Goal: Transaction & Acquisition: Book appointment/travel/reservation

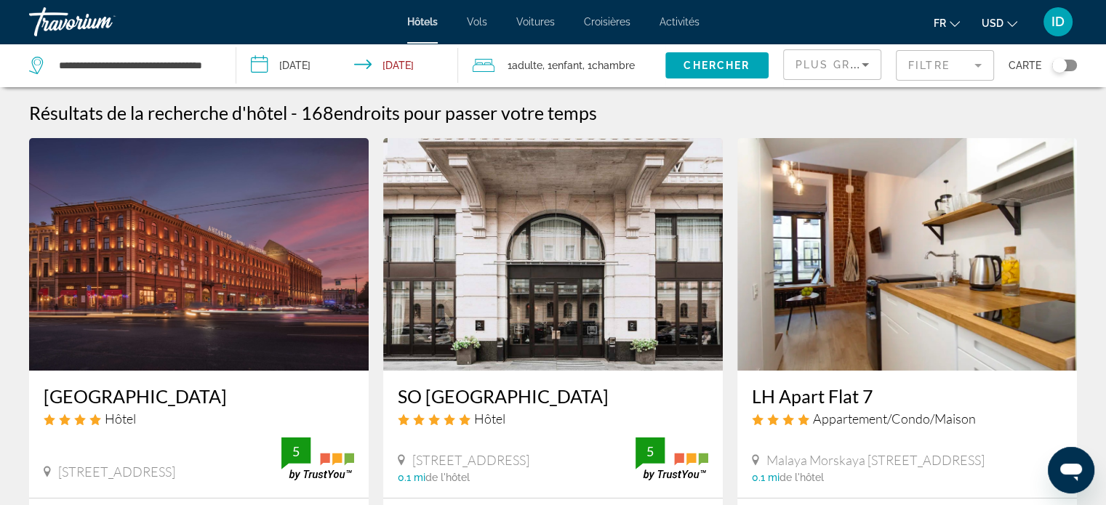
click at [1011, 23] on icon "Change currency" at bounding box center [1012, 24] width 10 height 10
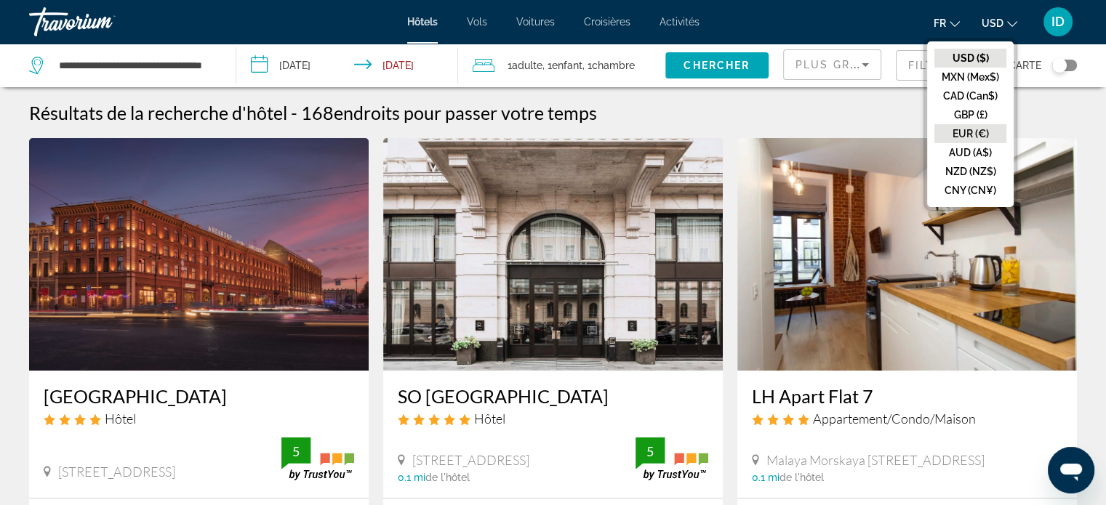
click at [974, 130] on button "EUR (€)" at bounding box center [970, 133] width 72 height 19
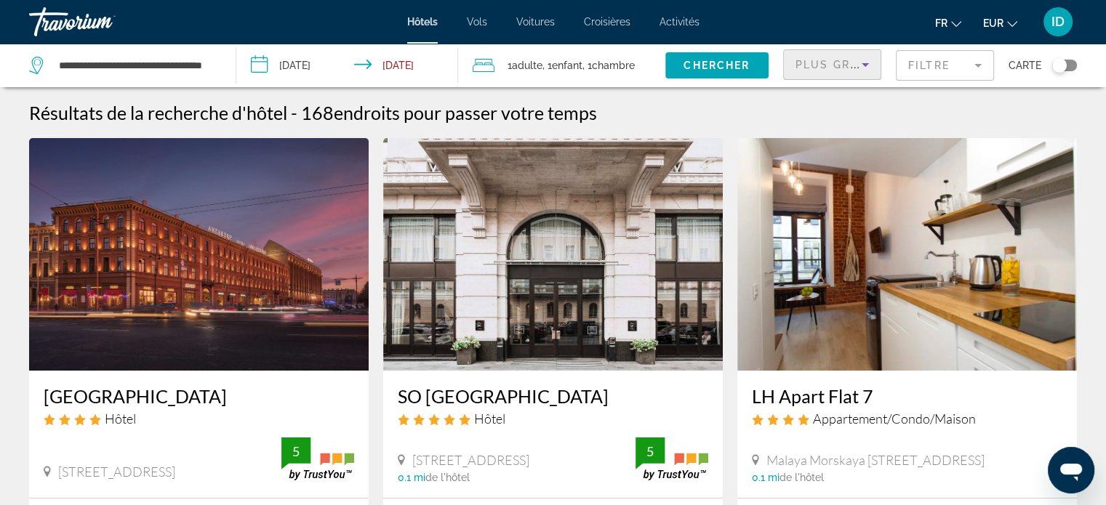
click at [864, 62] on icon "Sort by" at bounding box center [865, 64] width 17 height 17
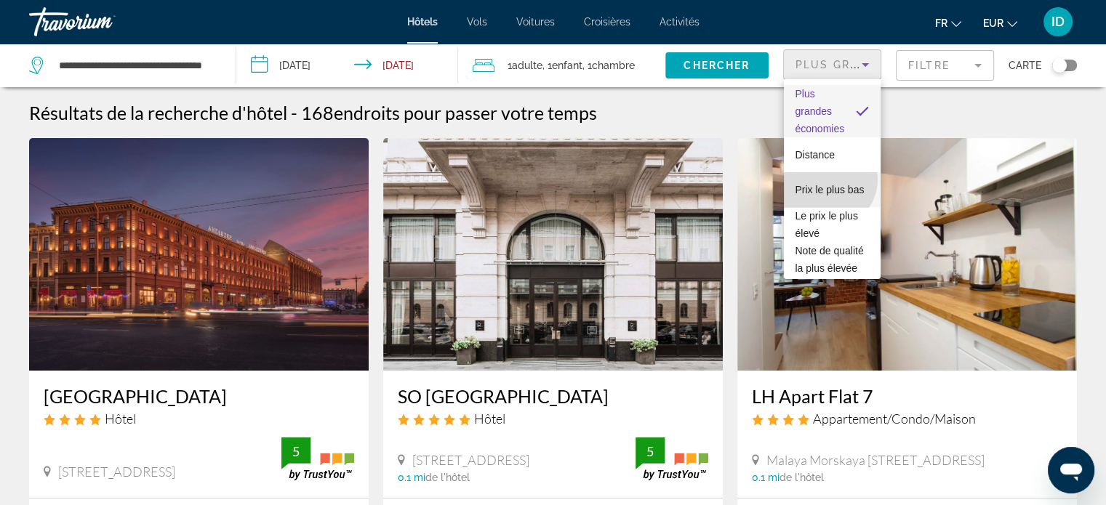
click at [827, 184] on span "Prix le plus bas" at bounding box center [829, 190] width 69 height 12
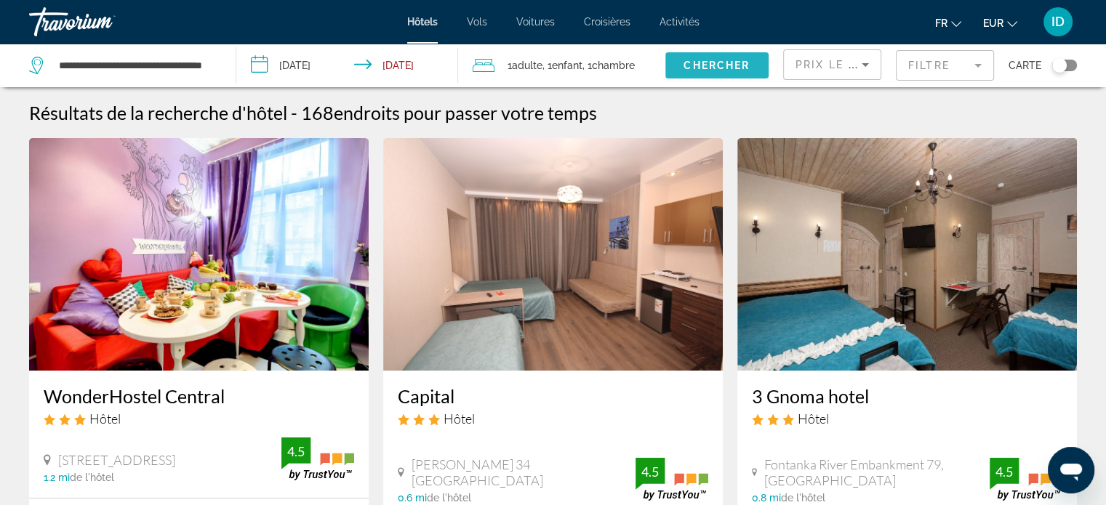
click at [704, 63] on span "Chercher" at bounding box center [716, 66] width 66 height 12
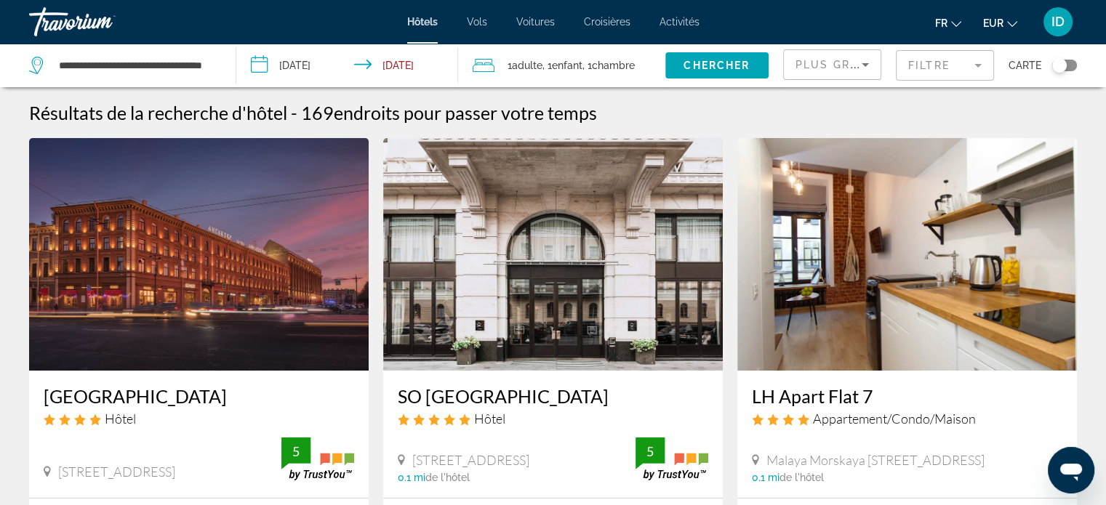
click at [928, 62] on mat-form-field "Filtre" at bounding box center [945, 65] width 98 height 31
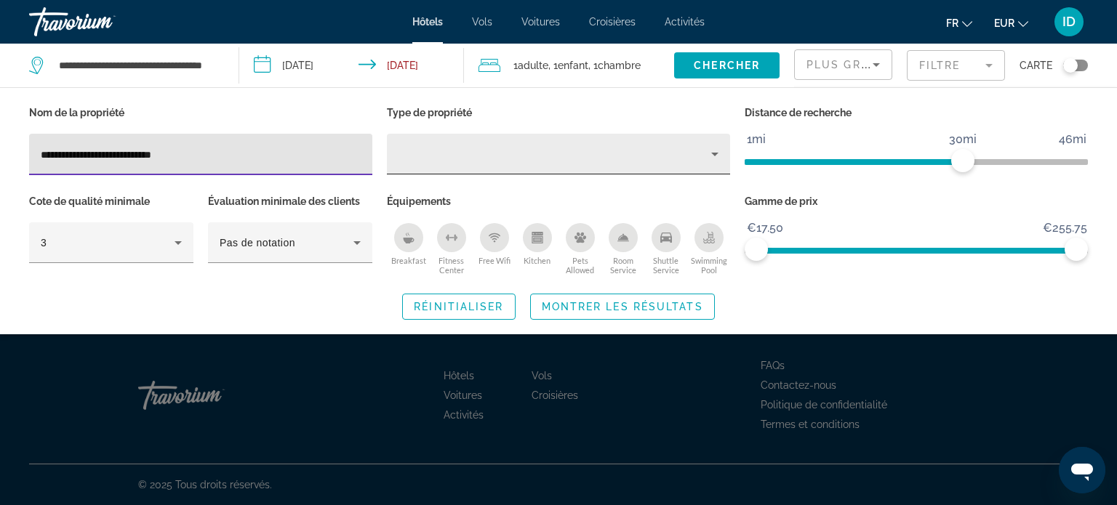
type input "**********"
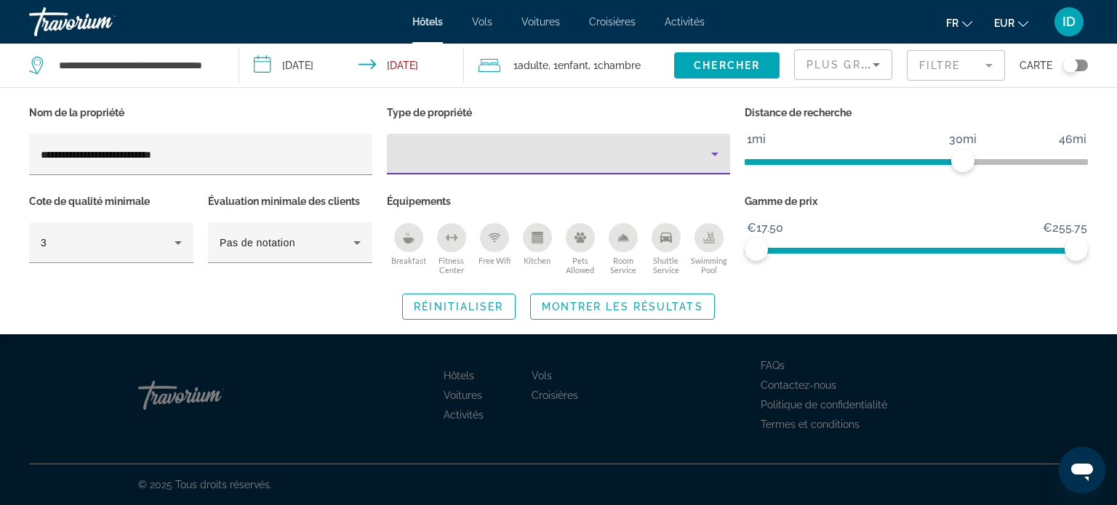
click at [438, 148] on div "Property type" at bounding box center [554, 153] width 313 height 17
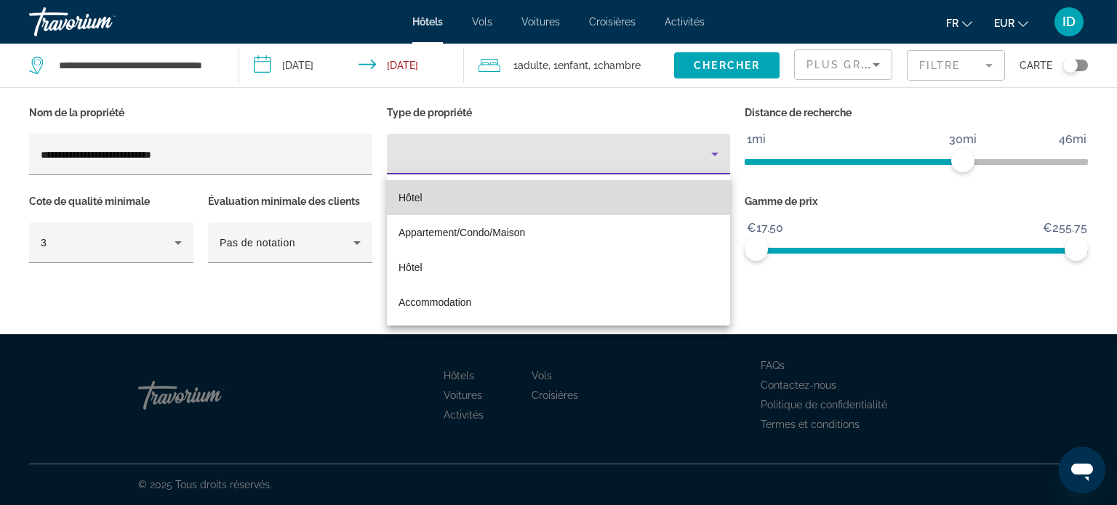
click at [424, 201] on mat-option "Hôtel" at bounding box center [558, 197] width 343 height 35
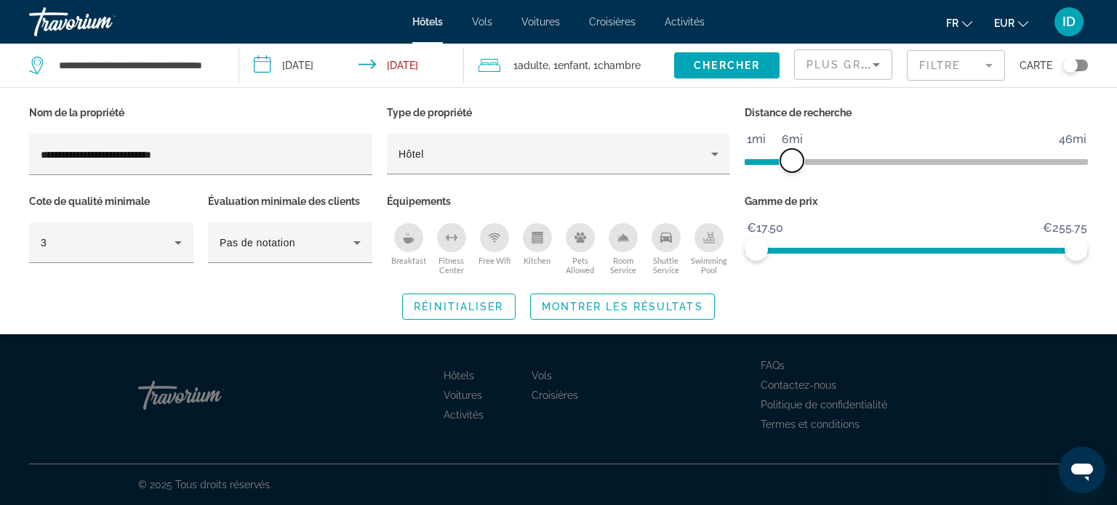
drag, startPoint x: 958, startPoint y: 164, endPoint x: 790, endPoint y: 177, distance: 169.1
click at [790, 177] on div "Distance de recherche 1mi 46mi 6mi" at bounding box center [916, 147] width 358 height 89
drag, startPoint x: 1072, startPoint y: 251, endPoint x: 861, endPoint y: 262, distance: 211.9
click at [861, 262] on div "Gamme de prix €17.50 €255.75 €17.50 €95.50" at bounding box center [916, 235] width 358 height 88
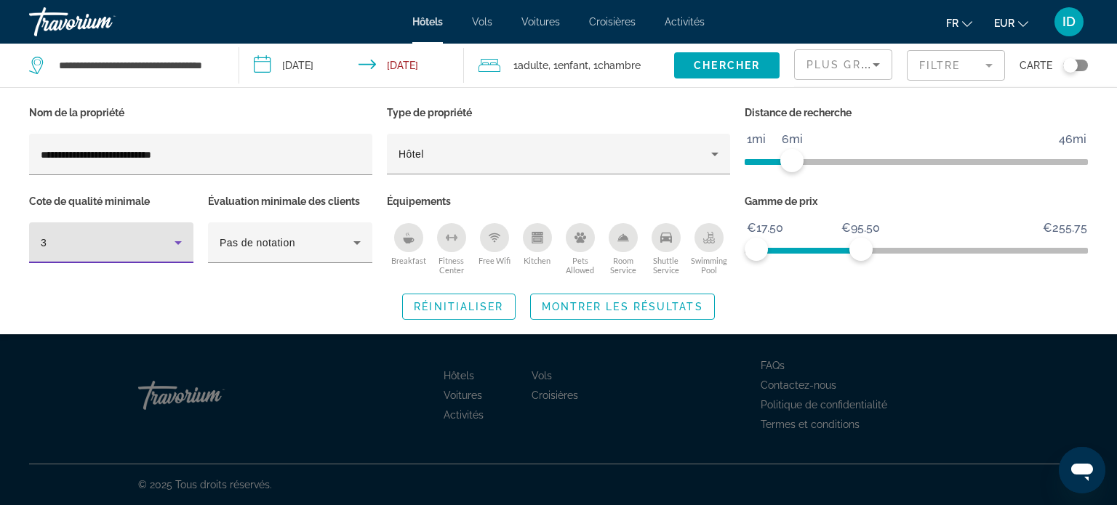
click at [182, 244] on icon "Hotel Filters" at bounding box center [177, 242] width 17 height 17
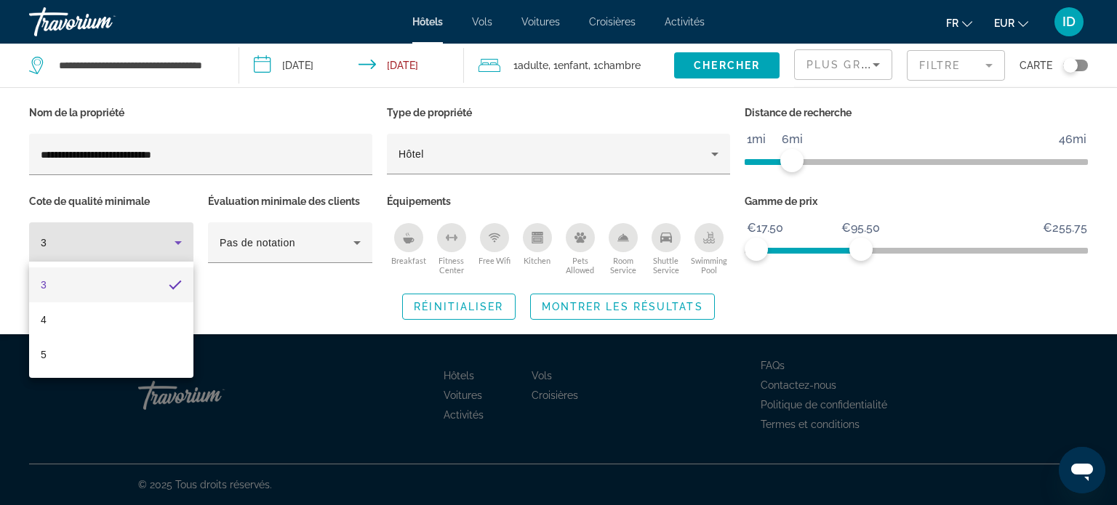
click at [262, 292] on div at bounding box center [558, 252] width 1117 height 505
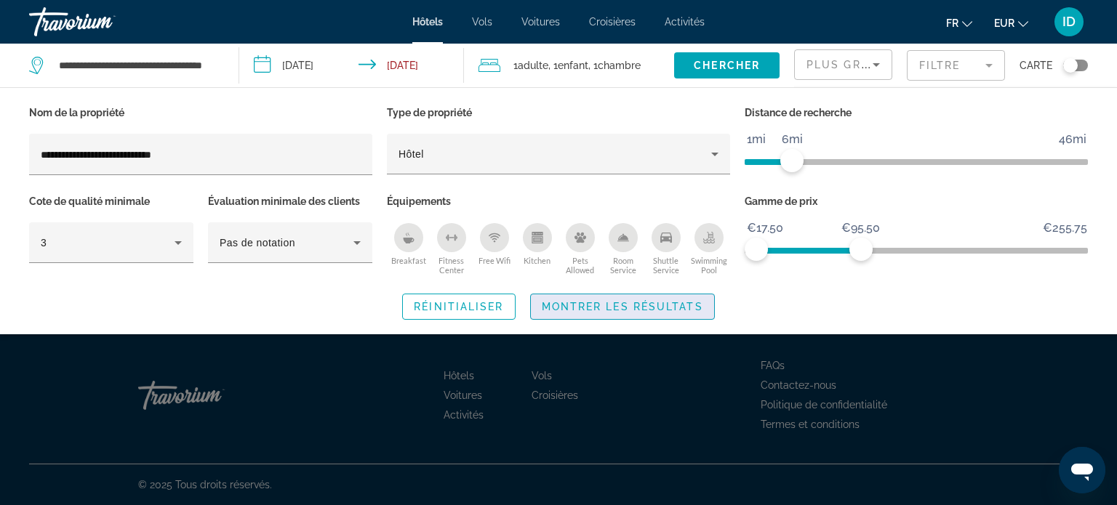
click at [652, 296] on span "Search widget" at bounding box center [622, 306] width 183 height 35
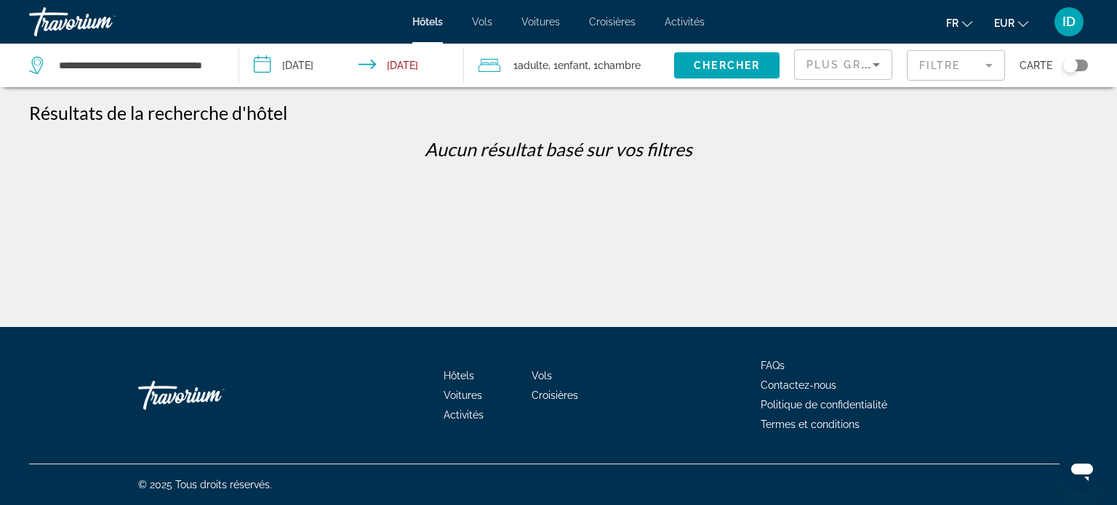
click at [948, 75] on mat-form-field "Filtre" at bounding box center [956, 65] width 98 height 31
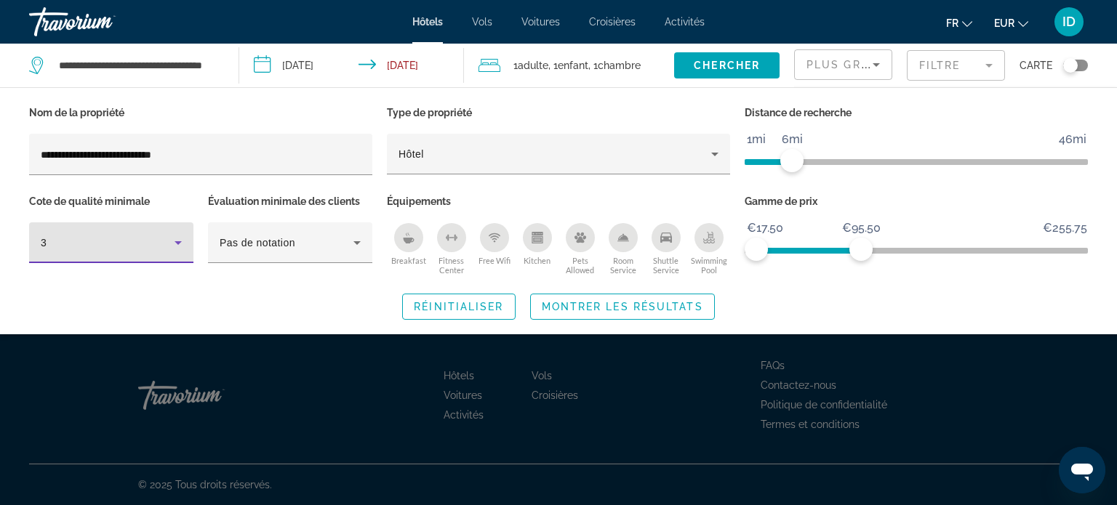
click at [180, 246] on icon "Hotel Filters" at bounding box center [177, 242] width 17 height 17
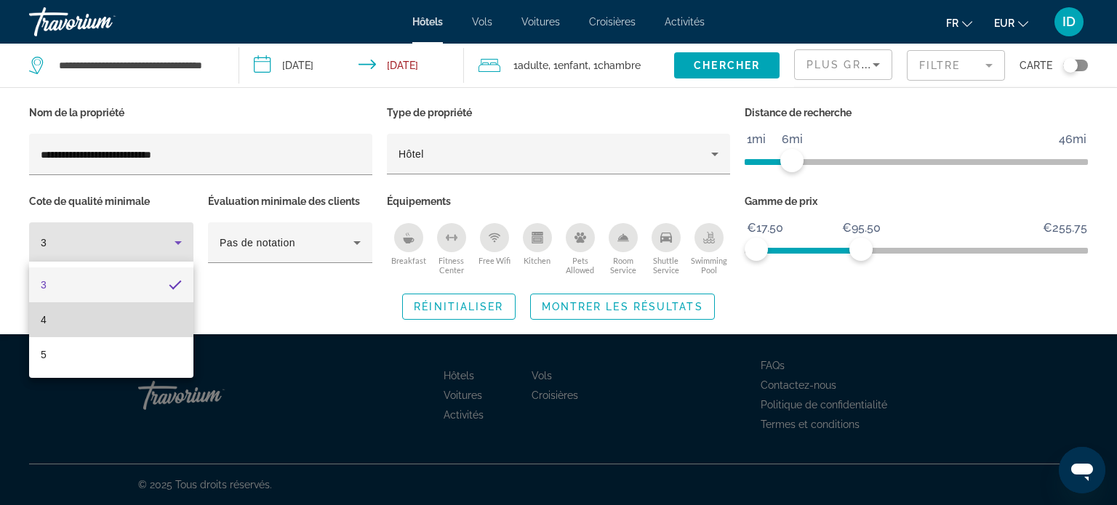
click at [151, 320] on mat-option "4" at bounding box center [111, 319] width 164 height 35
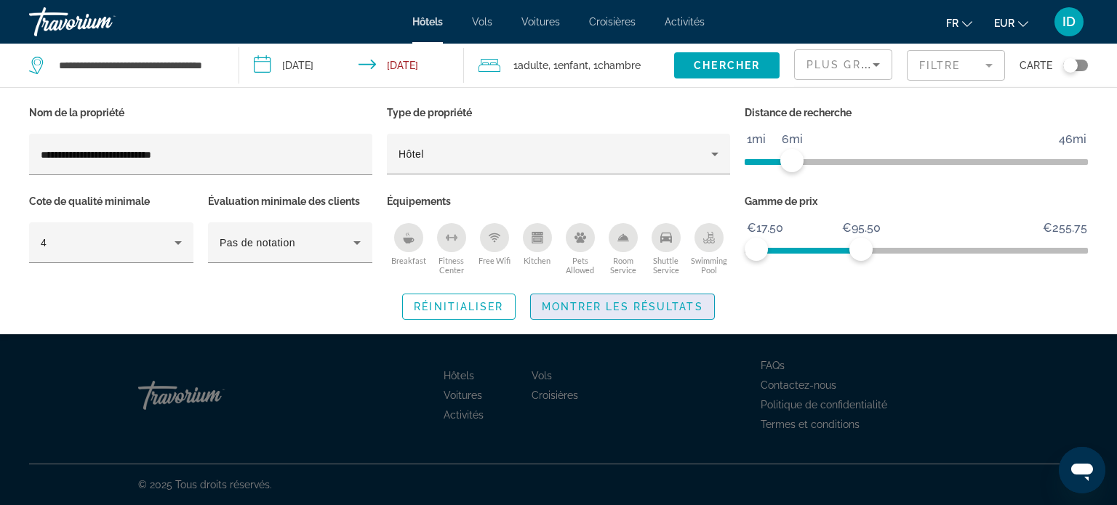
click at [570, 297] on span "Search widget" at bounding box center [622, 306] width 183 height 35
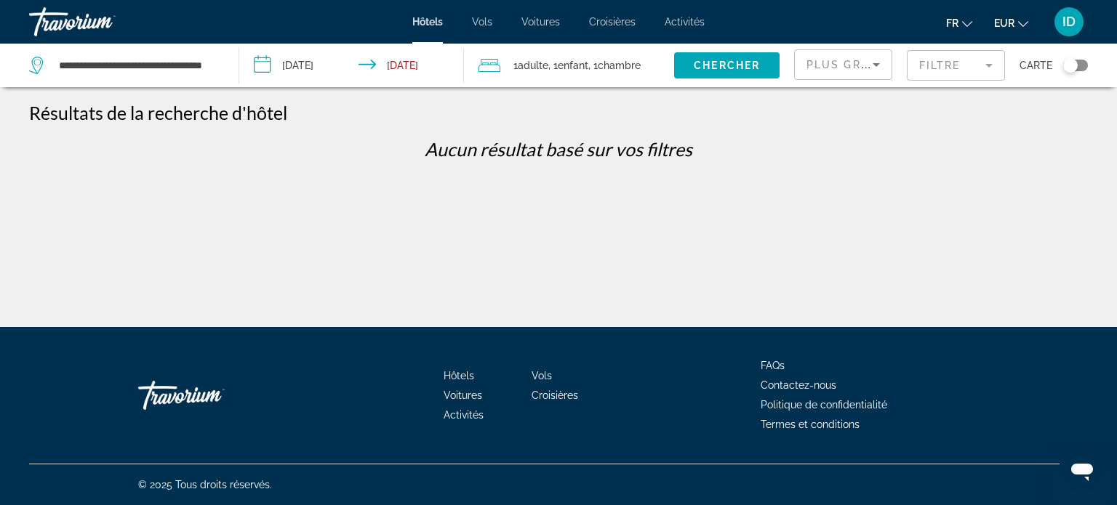
click at [930, 71] on mat-form-field "Filtre" at bounding box center [956, 65] width 98 height 31
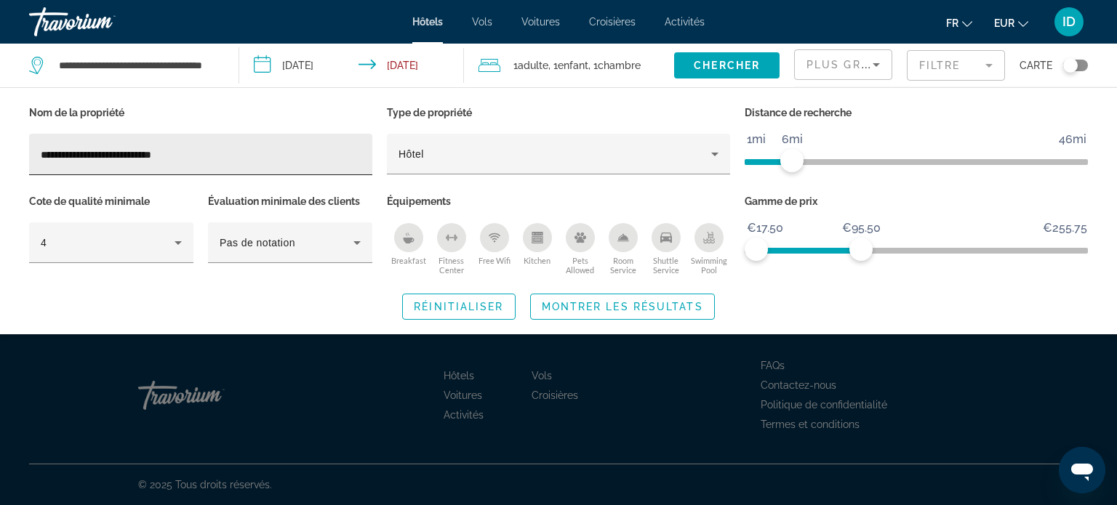
click at [202, 145] on div "**********" at bounding box center [201, 154] width 320 height 41
type input "**********"
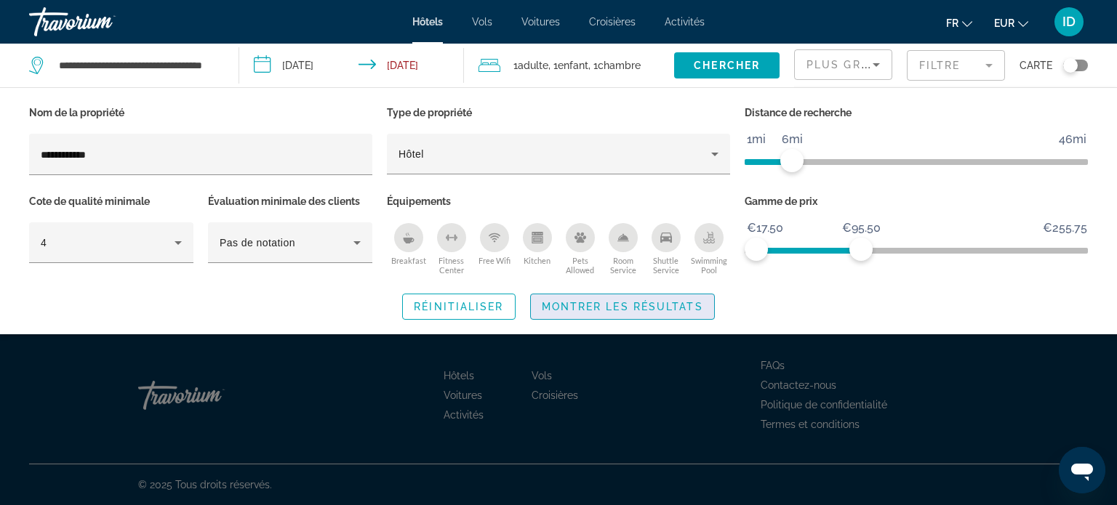
click at [583, 299] on span "Search widget" at bounding box center [622, 306] width 183 height 35
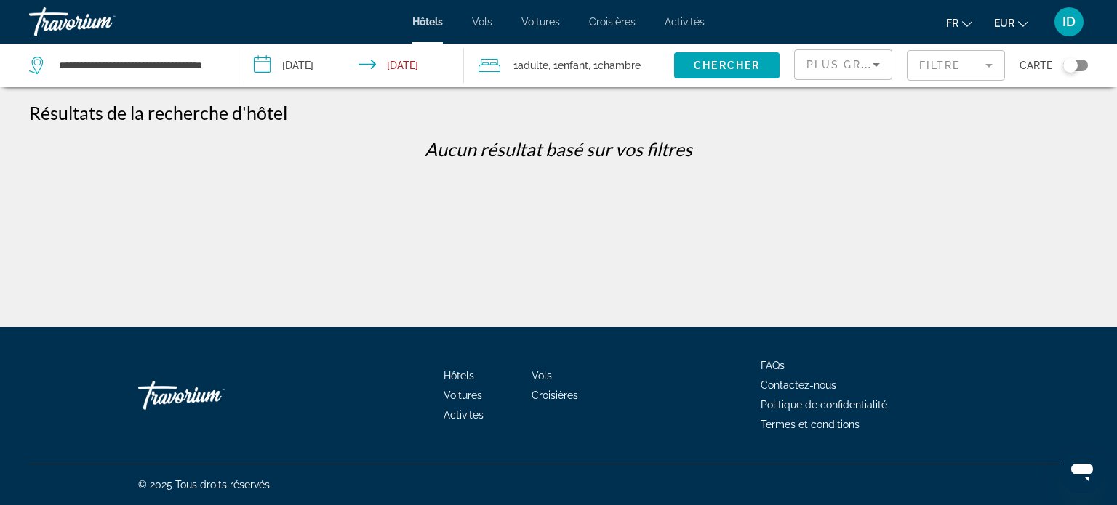
click at [934, 55] on mat-form-field "Filtre" at bounding box center [956, 65] width 98 height 31
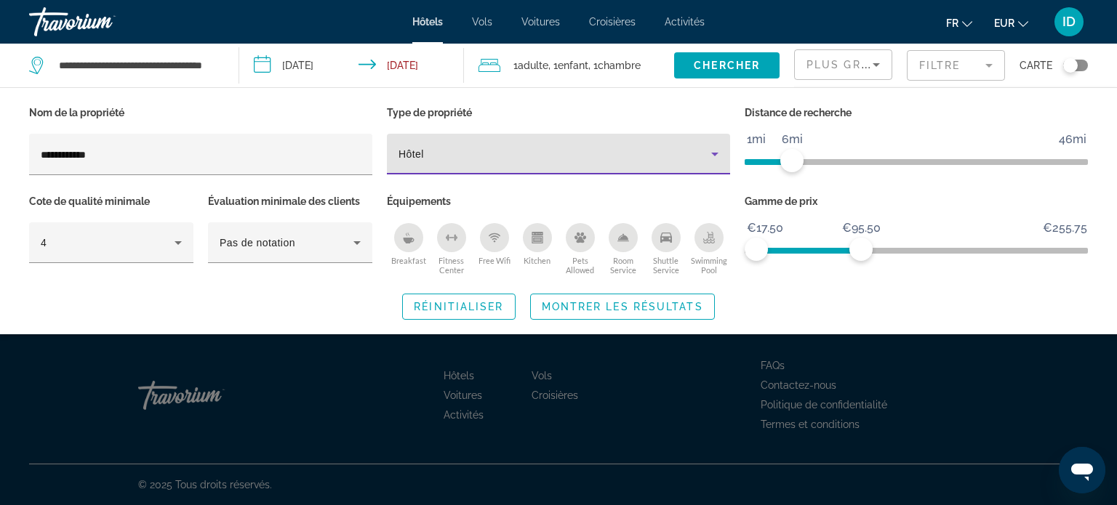
click at [550, 150] on div "Hôtel" at bounding box center [554, 153] width 313 height 17
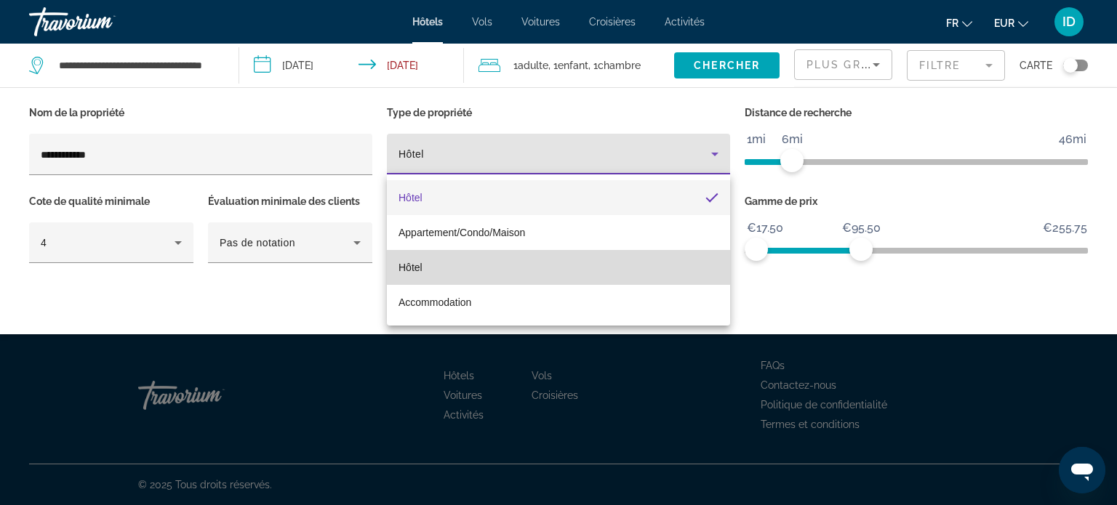
click at [483, 260] on mat-option "Hôtel" at bounding box center [558, 267] width 343 height 35
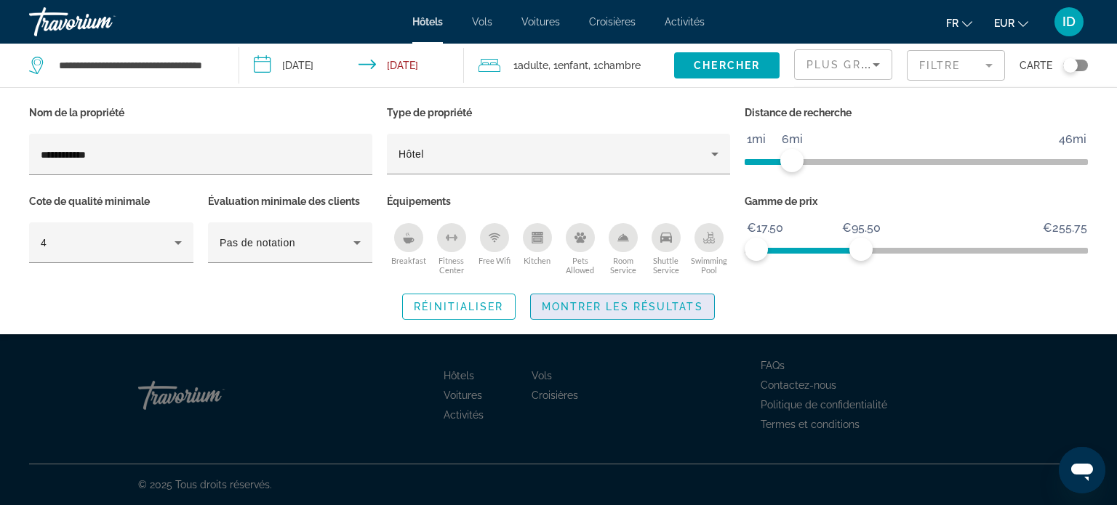
click at [574, 301] on span "Montrer les résultats" at bounding box center [622, 307] width 161 height 12
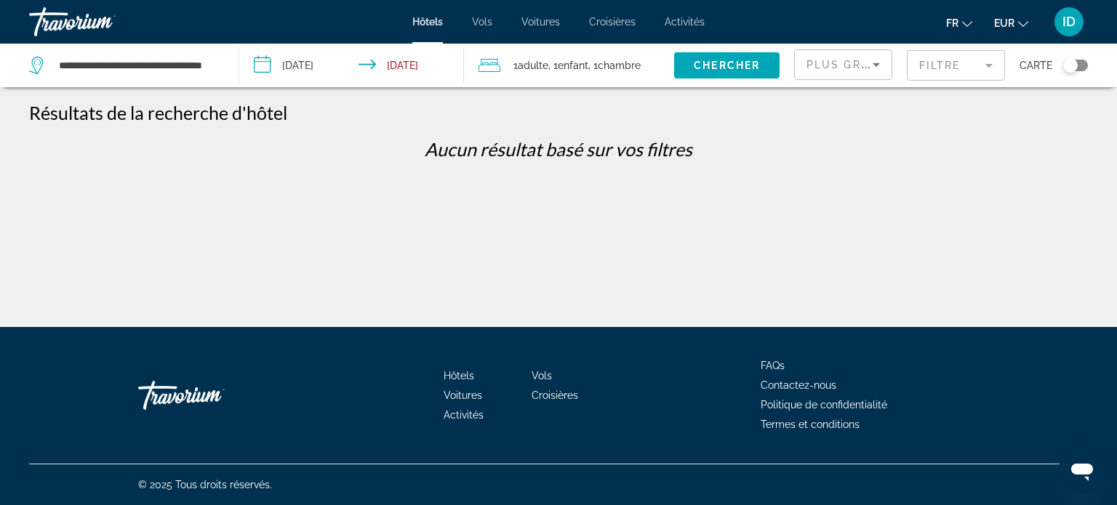
click at [947, 63] on mat-form-field "Filtre" at bounding box center [956, 65] width 98 height 31
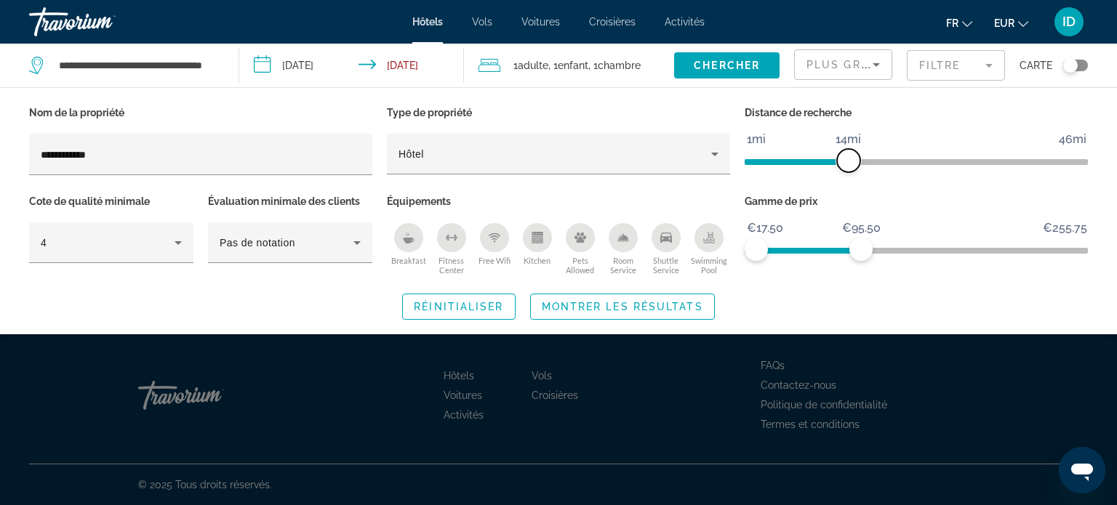
drag, startPoint x: 795, startPoint y: 159, endPoint x: 851, endPoint y: 165, distance: 56.3
click at [851, 165] on span "ngx-slider" at bounding box center [848, 160] width 23 height 23
click at [640, 308] on span "Montrer les résultats" at bounding box center [622, 307] width 161 height 12
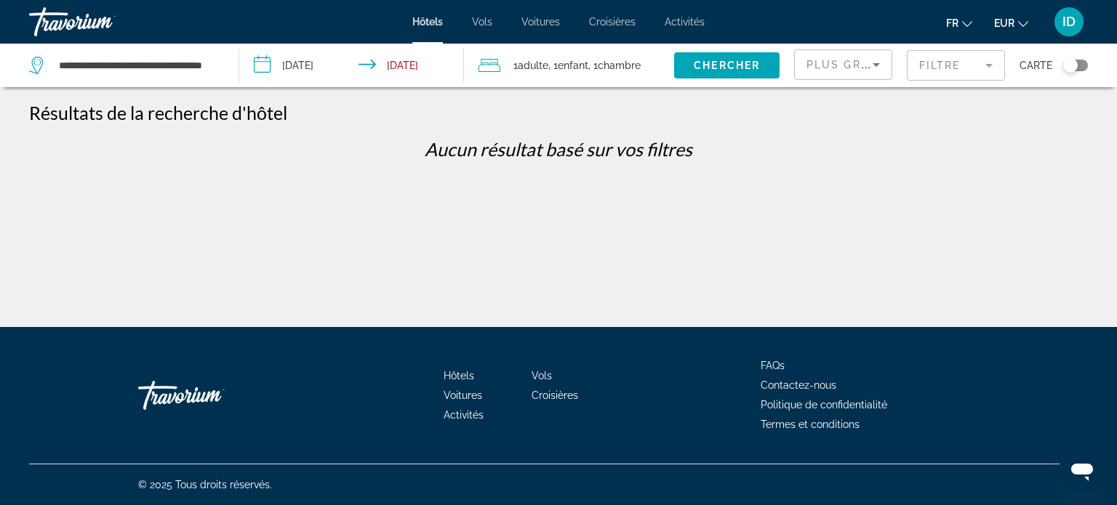
click at [931, 57] on mat-form-field "Filtre" at bounding box center [956, 65] width 98 height 31
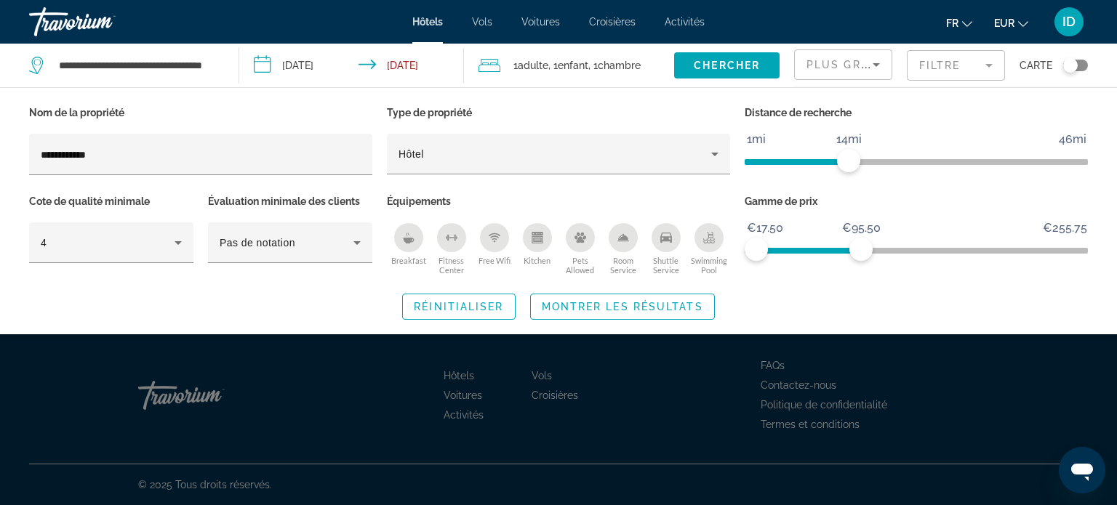
click at [224, 64] on div "**********" at bounding box center [126, 66] width 195 height 44
click at [211, 61] on input "**********" at bounding box center [136, 66] width 159 height 22
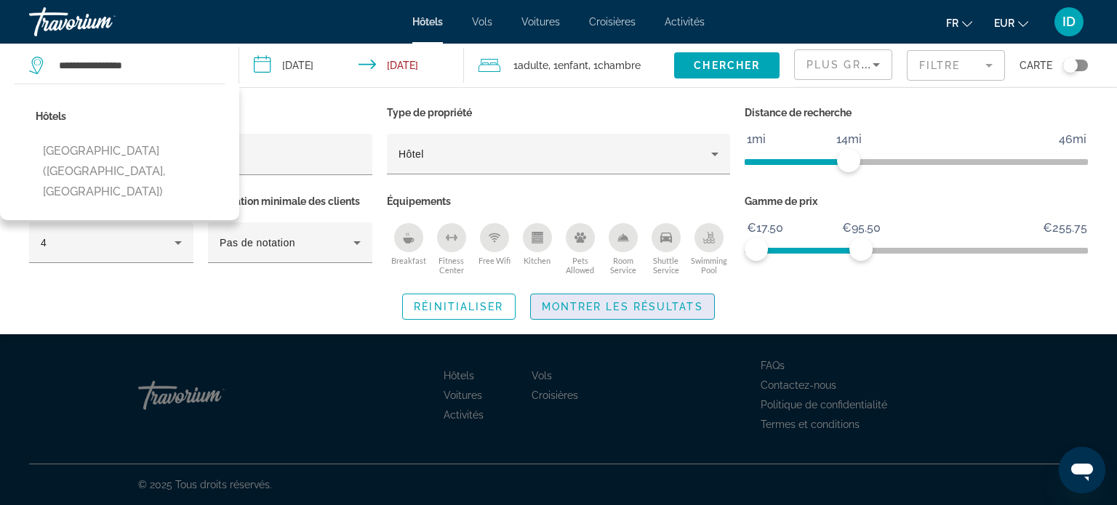
click at [660, 294] on span "Search widget" at bounding box center [622, 306] width 183 height 35
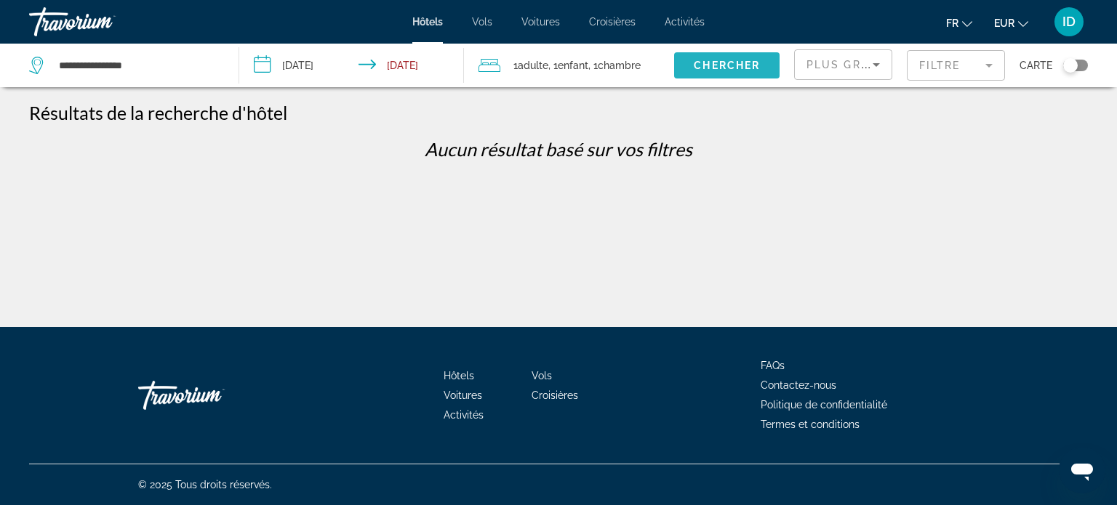
click at [731, 70] on span "Chercher" at bounding box center [727, 66] width 66 height 12
click at [176, 66] on input "**********" at bounding box center [136, 66] width 159 height 22
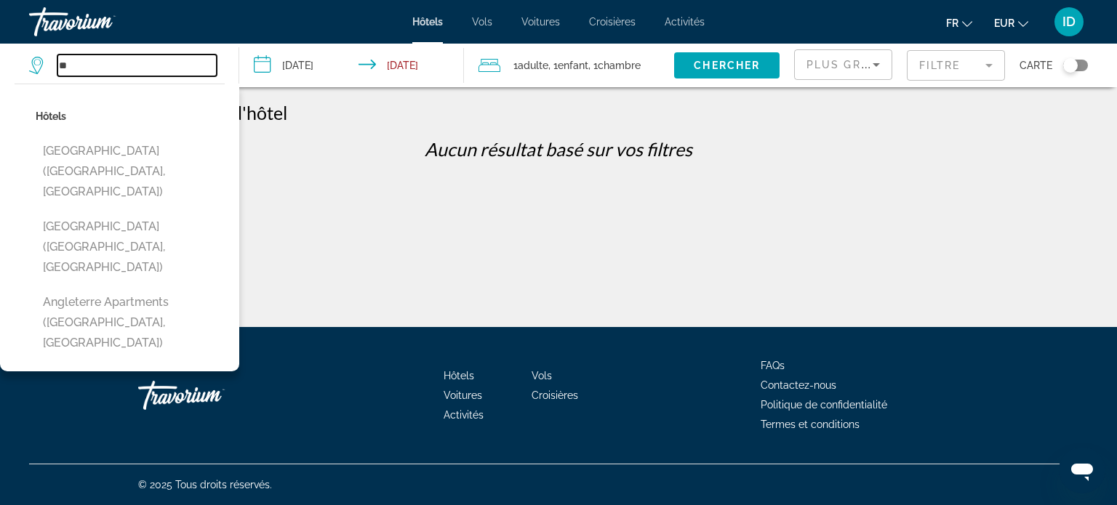
type input "*"
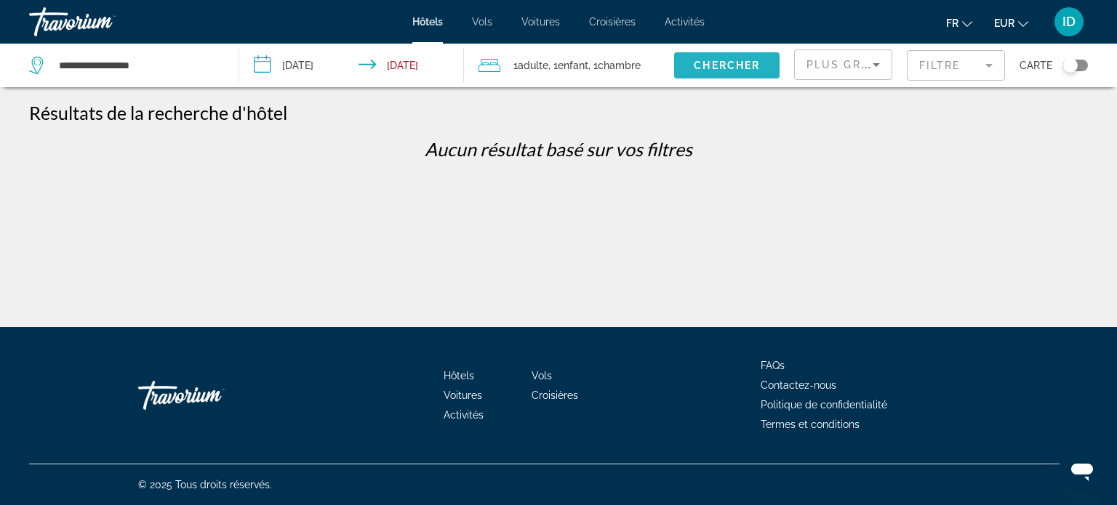
click at [739, 72] on span "Search widget" at bounding box center [726, 65] width 105 height 35
click at [942, 61] on mat-form-field "Filtre" at bounding box center [956, 65] width 98 height 31
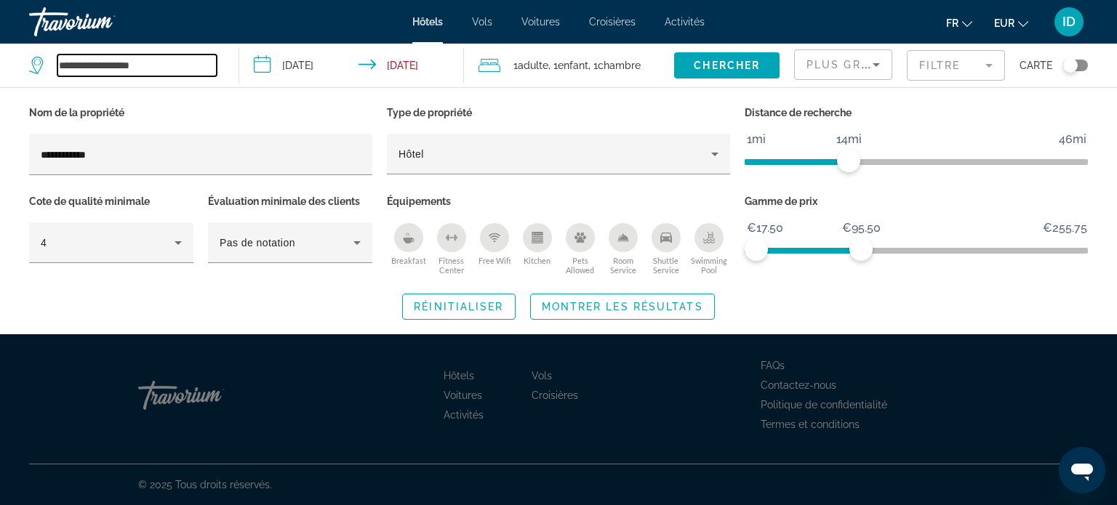
click at [183, 57] on input "**********" at bounding box center [136, 66] width 159 height 22
type input "*"
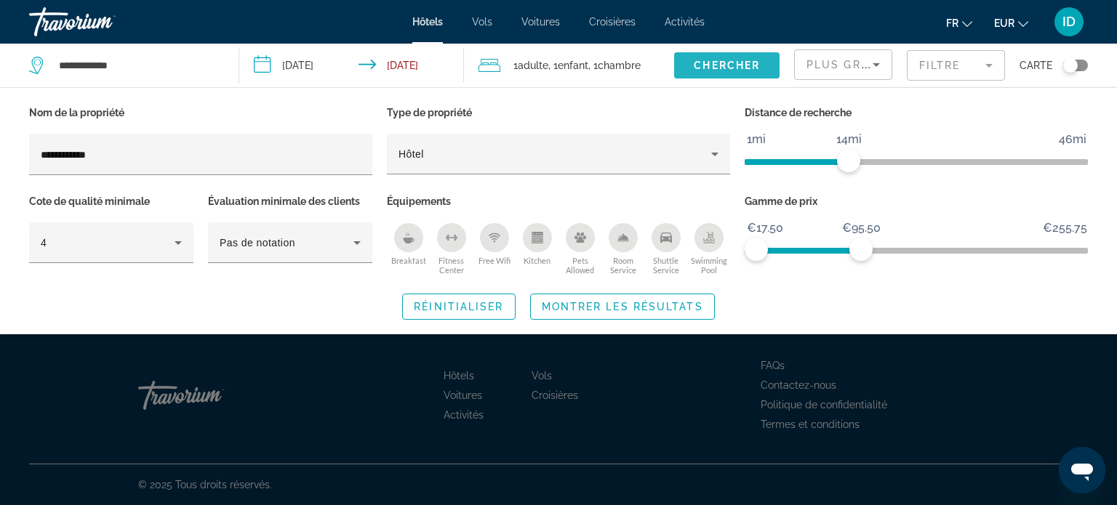
click at [744, 68] on span "Chercher" at bounding box center [727, 66] width 66 height 12
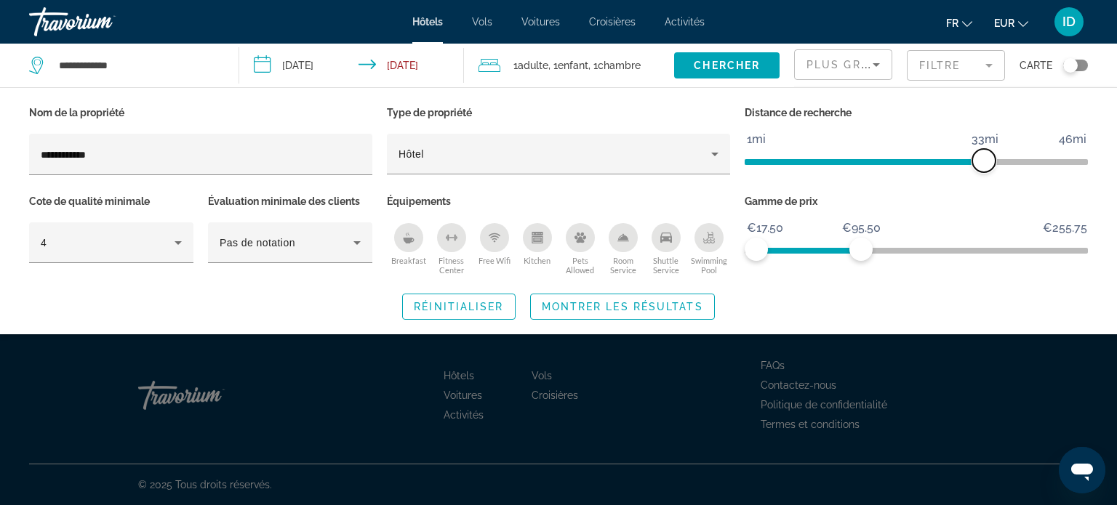
drag, startPoint x: 846, startPoint y: 161, endPoint x: 990, endPoint y: 169, distance: 144.2
click at [990, 169] on span "ngx-slider" at bounding box center [983, 160] width 23 height 23
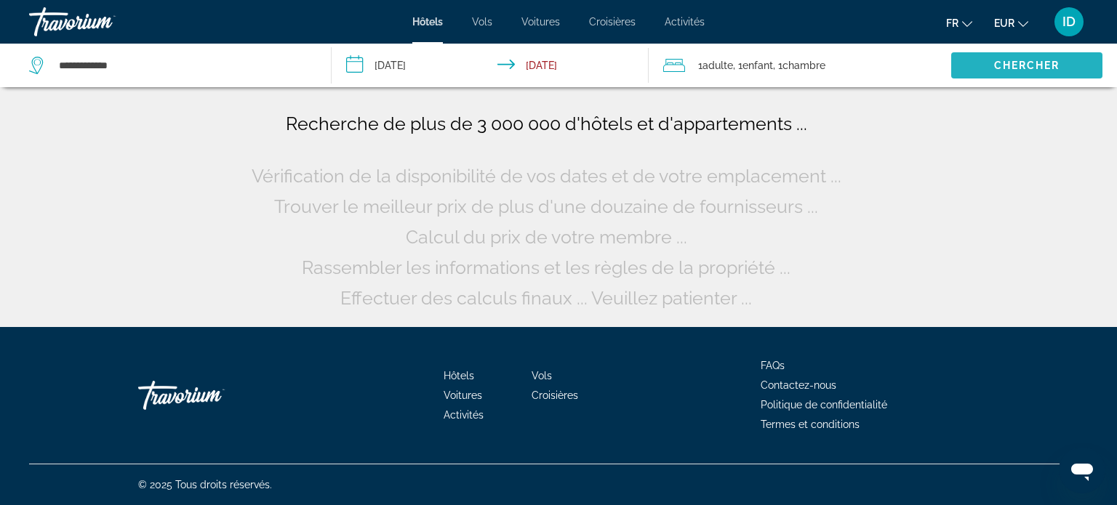
click at [1024, 57] on span "Search widget" at bounding box center [1026, 65] width 151 height 35
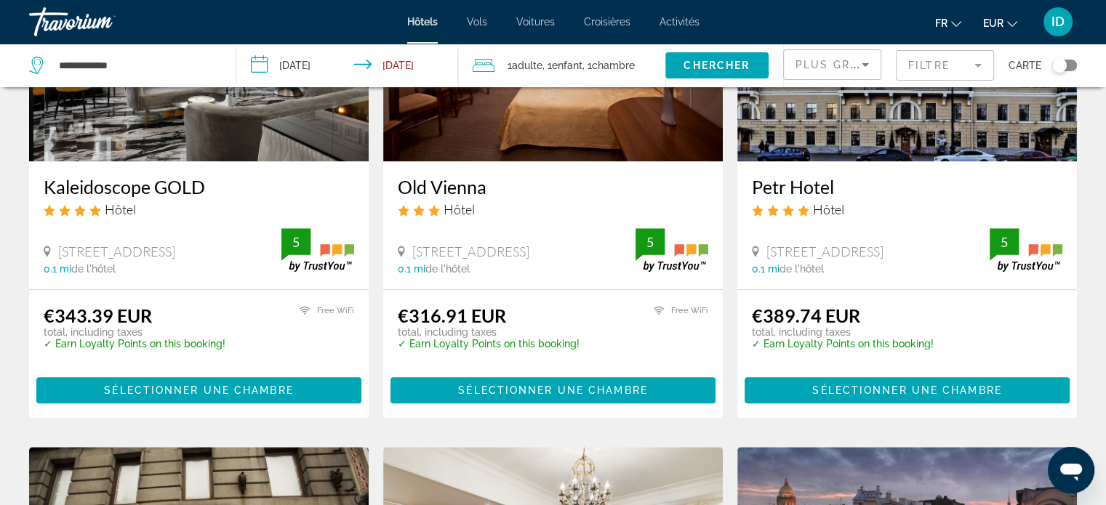
scroll to position [1270, 0]
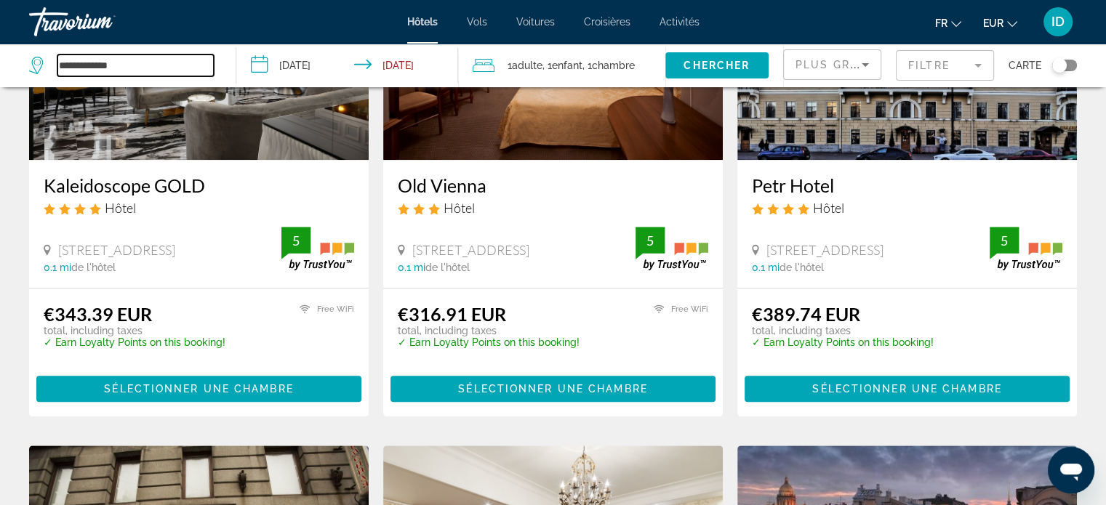
click at [153, 63] on input "**********" at bounding box center [135, 66] width 156 height 22
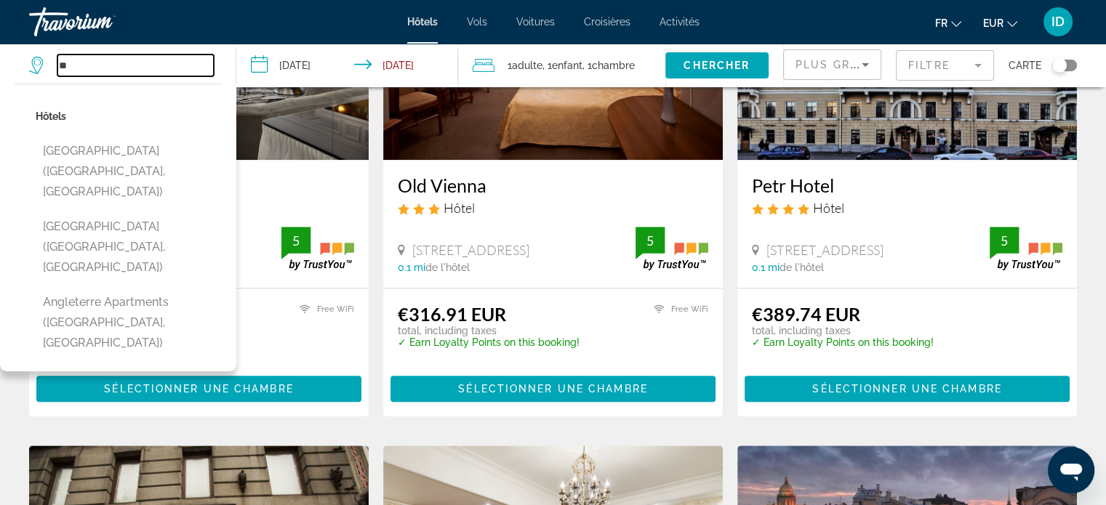
type input "*"
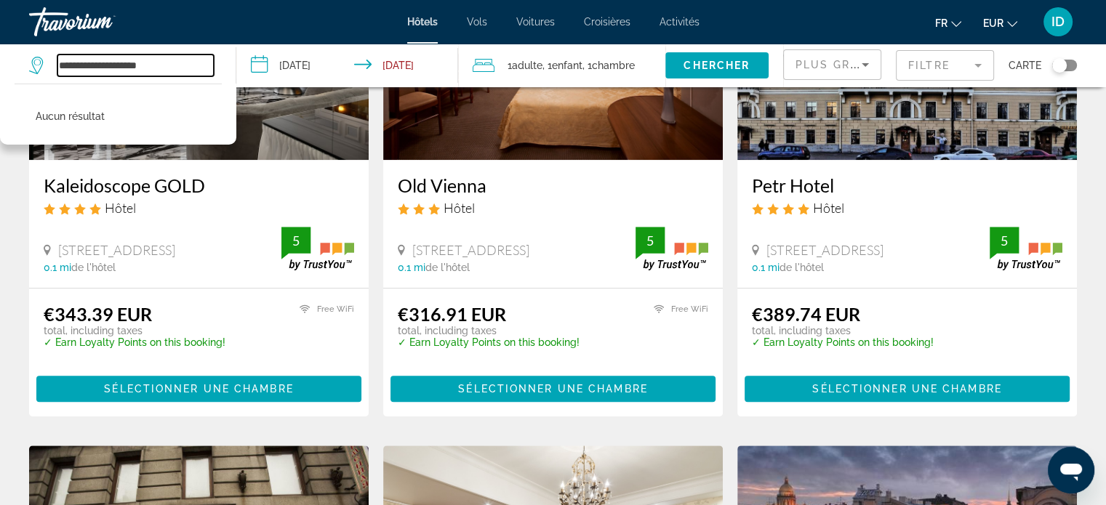
type input "**********"
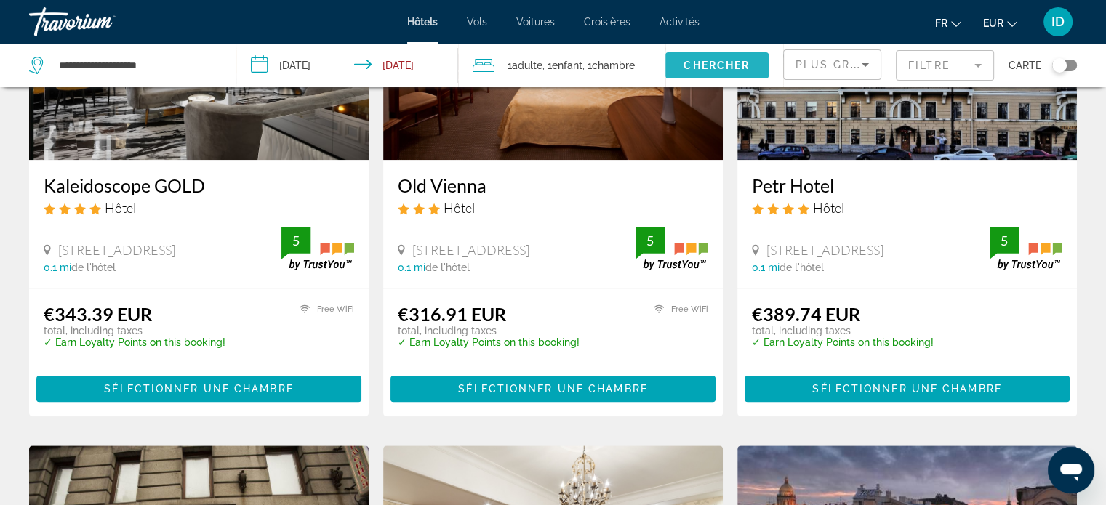
click at [700, 68] on span "Chercher" at bounding box center [716, 66] width 66 height 12
click at [438, 63] on input "**********" at bounding box center [350, 68] width 228 height 48
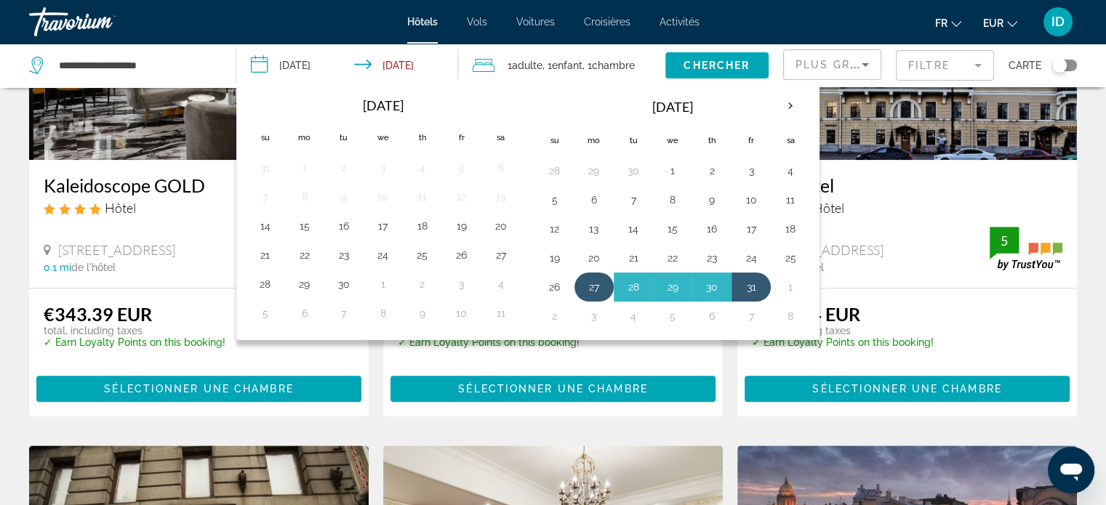
click at [592, 283] on button "27" at bounding box center [593, 287] width 23 height 20
click at [750, 286] on button "31" at bounding box center [750, 287] width 23 height 20
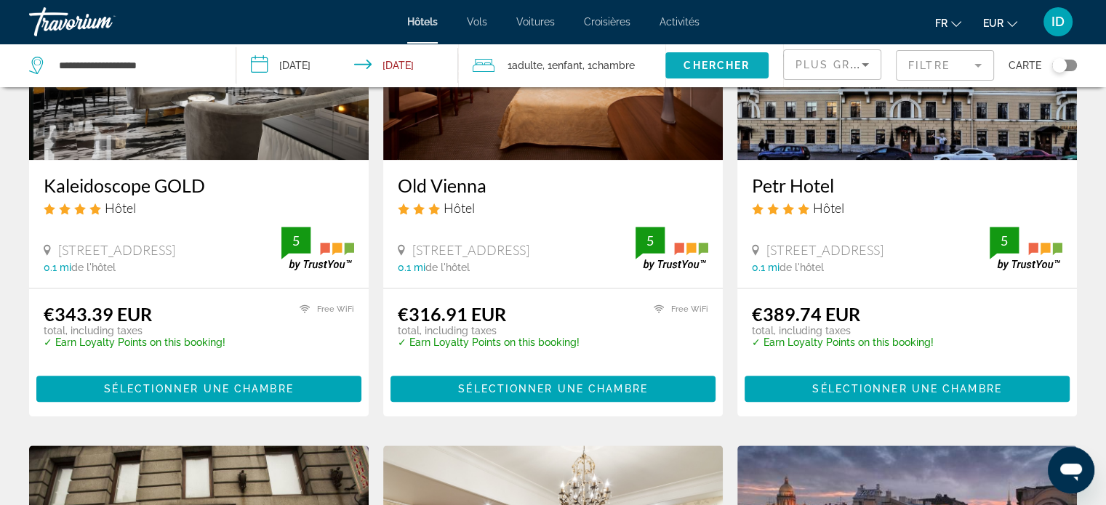
click at [714, 68] on span "Chercher" at bounding box center [716, 66] width 66 height 12
click at [945, 57] on mat-form-field "Filtre" at bounding box center [945, 65] width 98 height 31
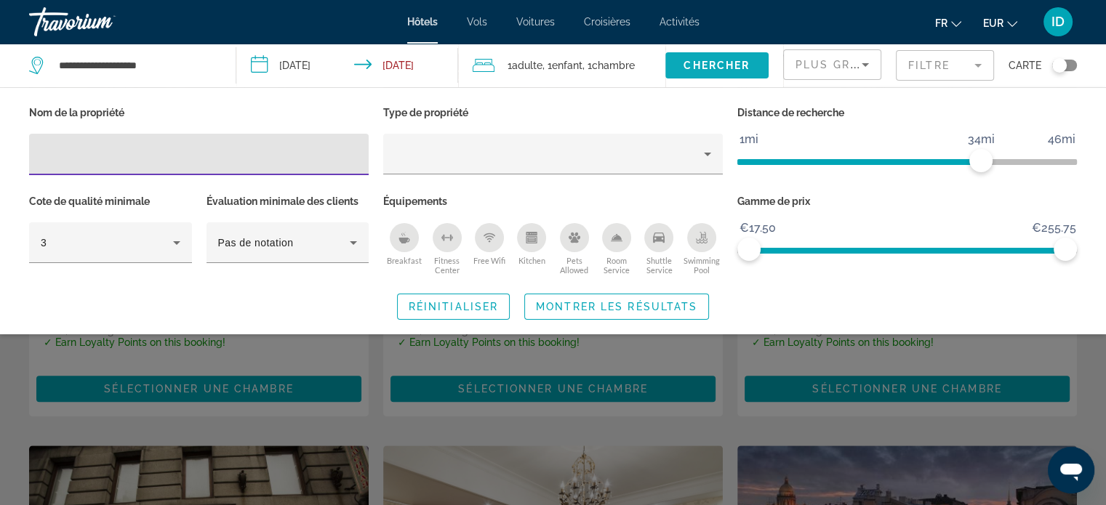
click at [714, 71] on span "Chercher" at bounding box center [716, 66] width 66 height 12
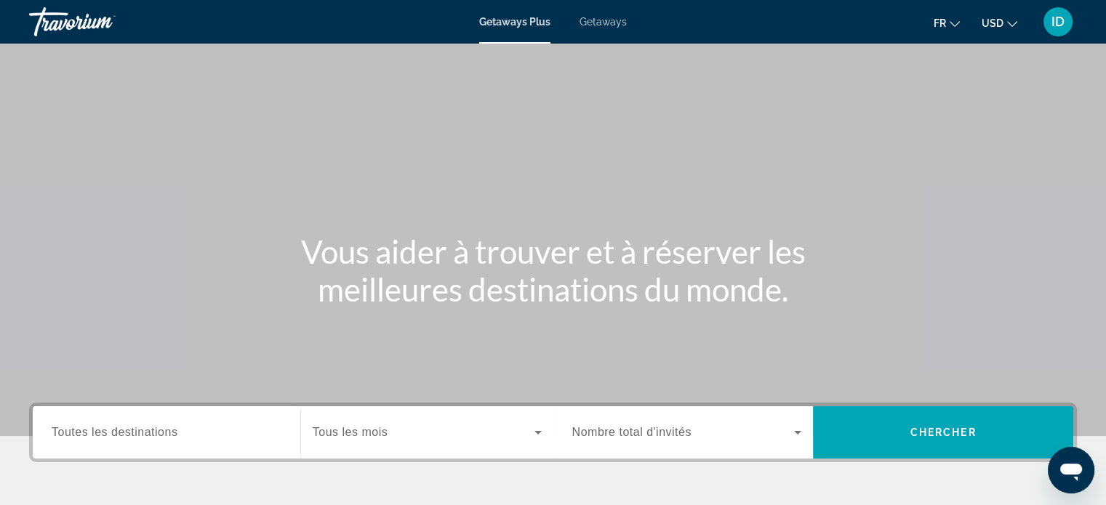
click at [159, 436] on span "Toutes les destinations" at bounding box center [115, 432] width 126 height 12
click at [159, 436] on input "Destination Toutes les destinations" at bounding box center [167, 433] width 230 height 17
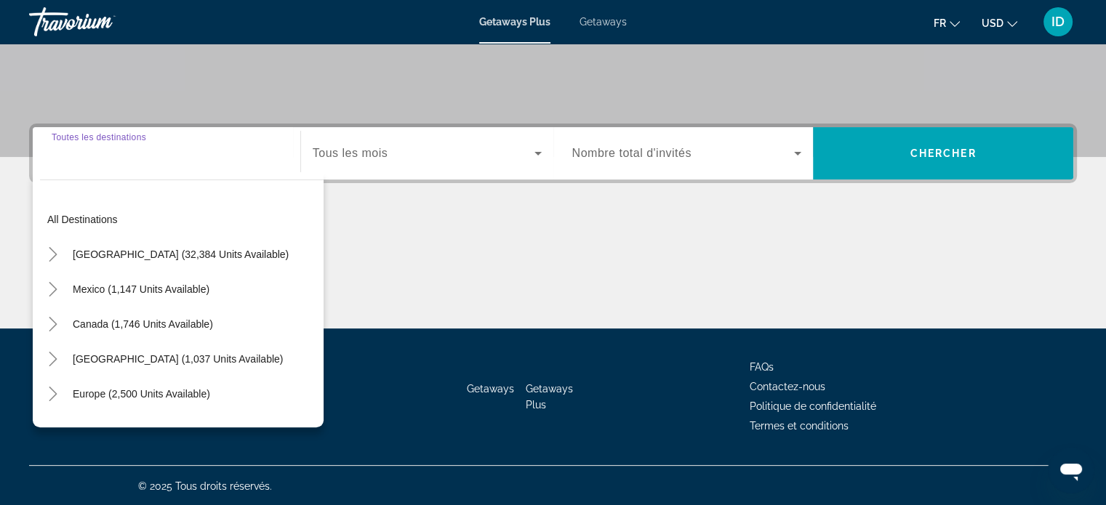
scroll to position [280, 0]
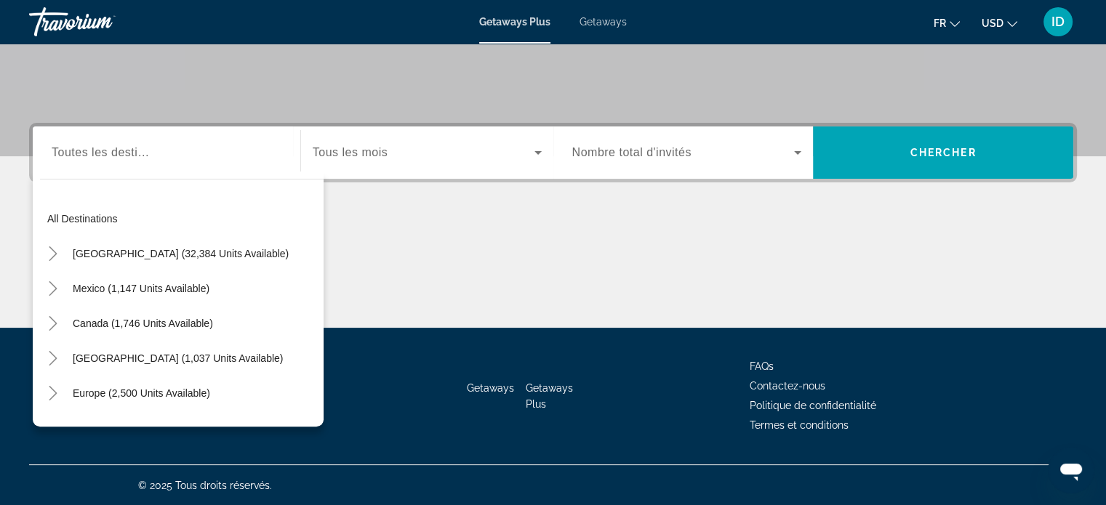
click at [47, 164] on div "Destination Toutes les destinations" at bounding box center [166, 152] width 253 height 41
click at [70, 153] on input "Destination Toutes les destinations" at bounding box center [167, 153] width 230 height 17
click at [65, 153] on input "Destination Toutes les destinations" at bounding box center [167, 153] width 230 height 17
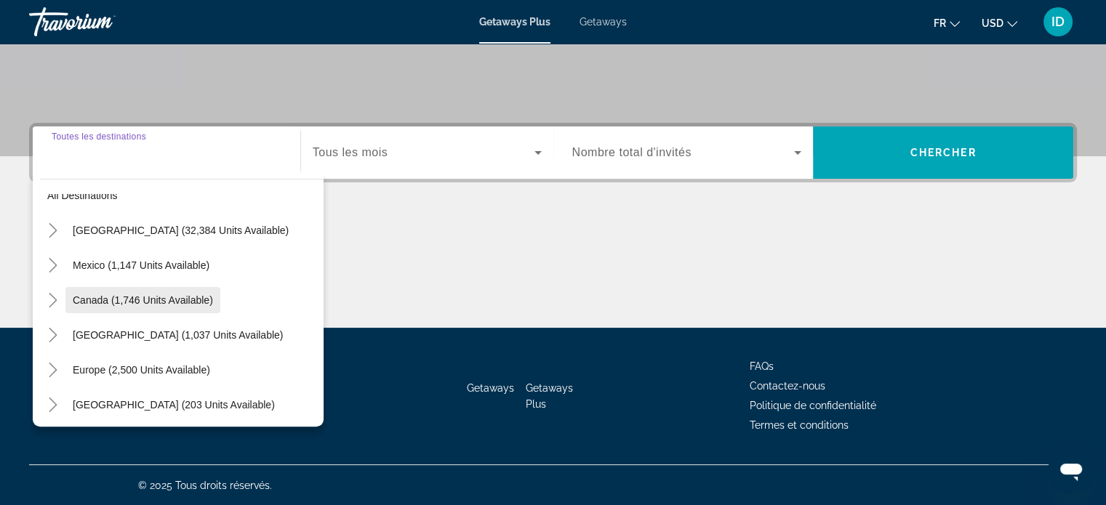
scroll to position [0, 0]
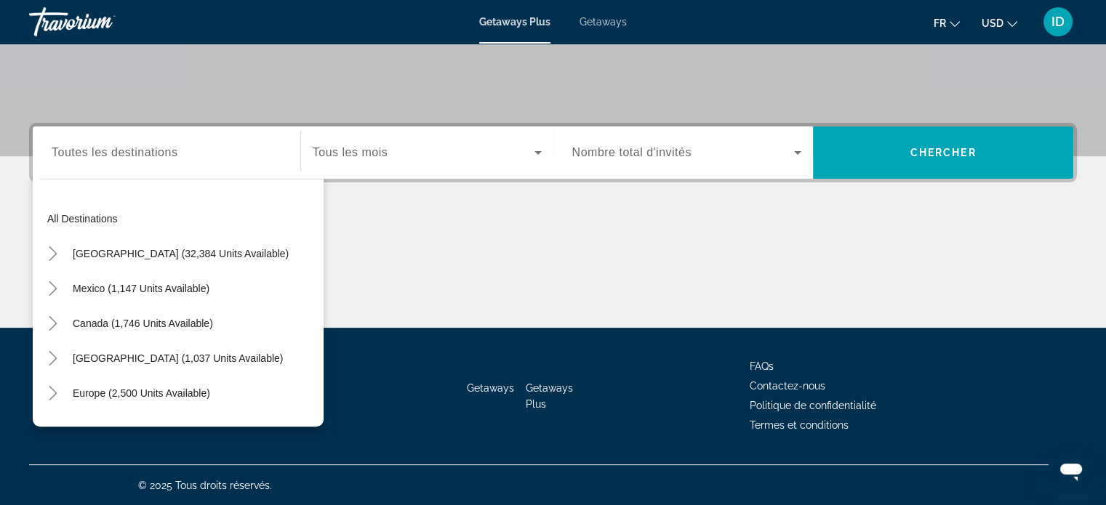
click at [606, 17] on span "Getaways" at bounding box center [603, 22] width 47 height 12
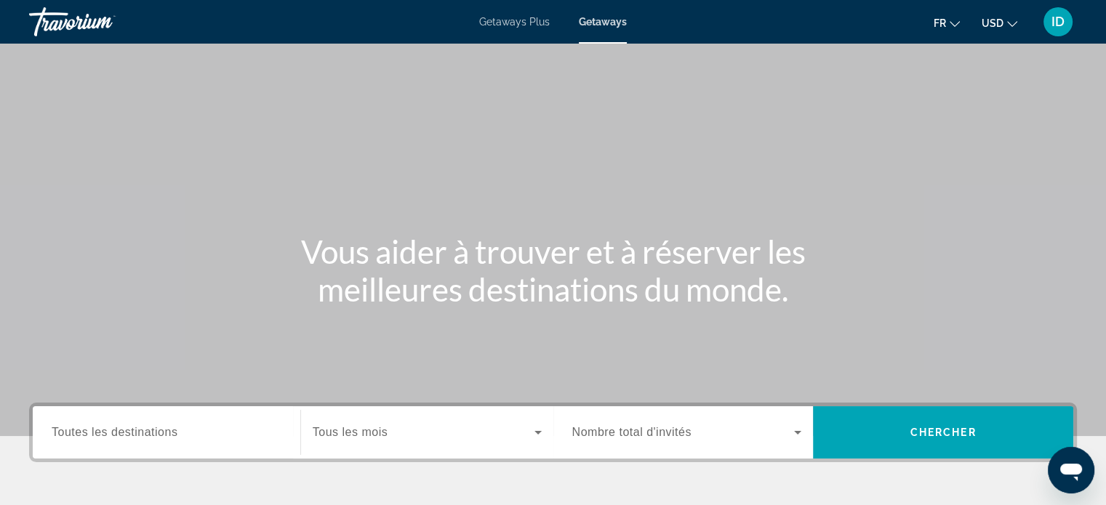
click at [131, 430] on span "Toutes les destinations" at bounding box center [115, 432] width 126 height 12
click at [131, 430] on input "Destination Toutes les destinations" at bounding box center [167, 433] width 230 height 17
